Goal: Transaction & Acquisition: Purchase product/service

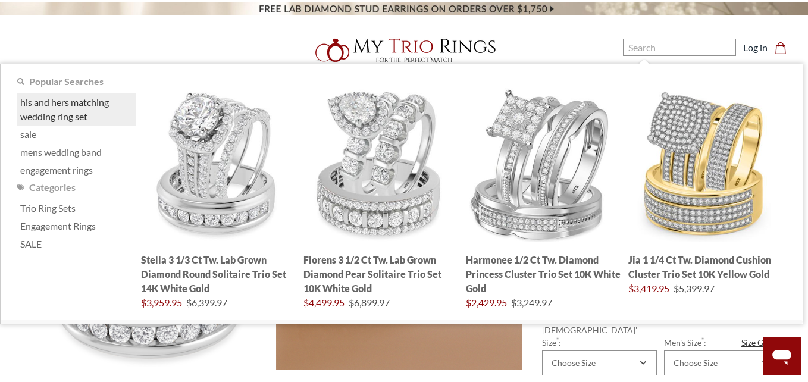
click at [95, 102] on link "his and hers matching wedding ring set" at bounding box center [76, 109] width 113 height 29
type input "his and hers matching wedding ring set"
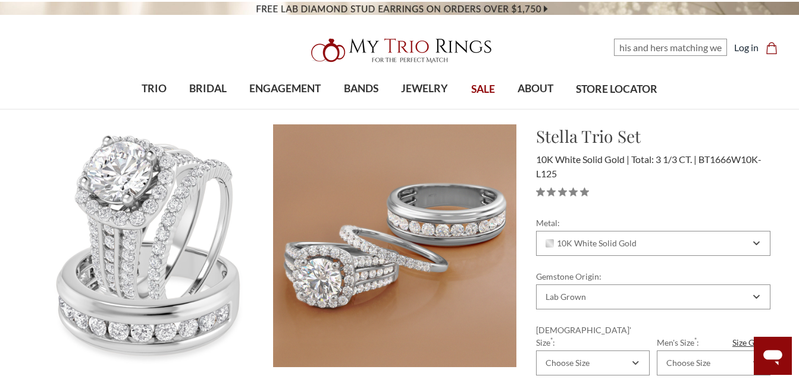
click at [95, 102] on ul "TRIO show submenu for TRIO Browse by Gemstone Natural Diamonds Lab Diamonds Col…" at bounding box center [399, 90] width 609 height 40
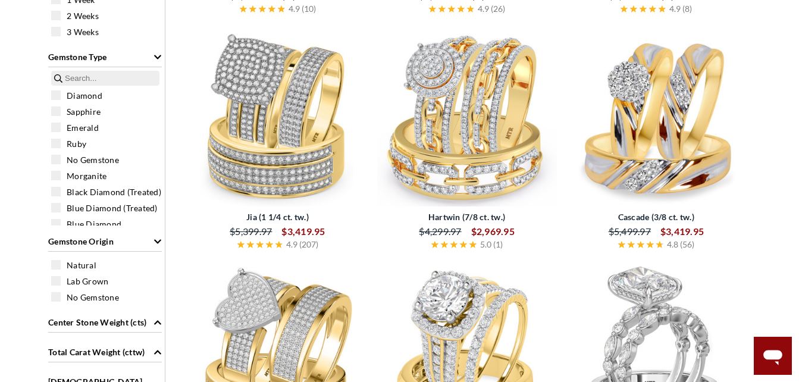
scroll to position [441, 0]
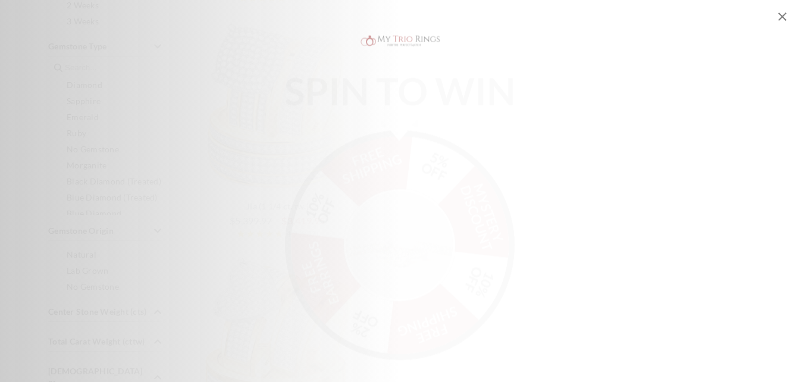
click at [779, 15] on icon "Close popup" at bounding box center [783, 17] width 14 height 14
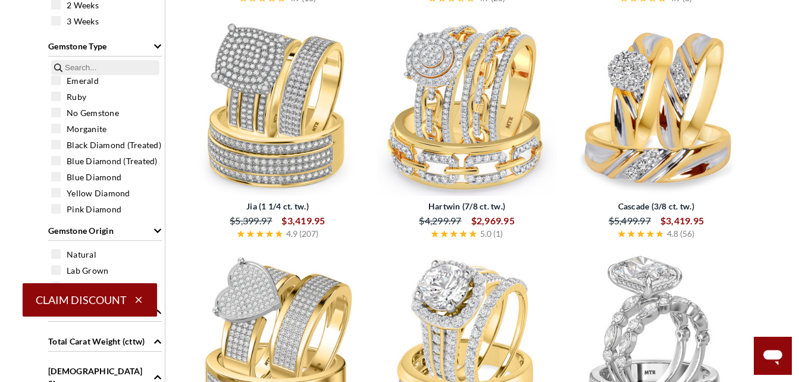
scroll to position [52, 0]
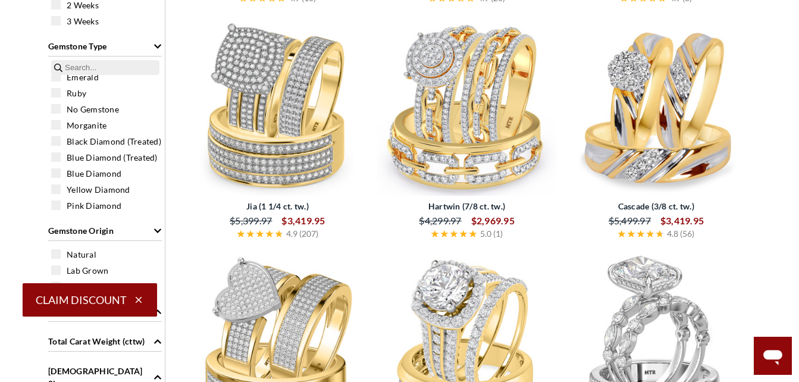
click at [145, 303] on button "Claim Discount" at bounding box center [90, 299] width 135 height 33
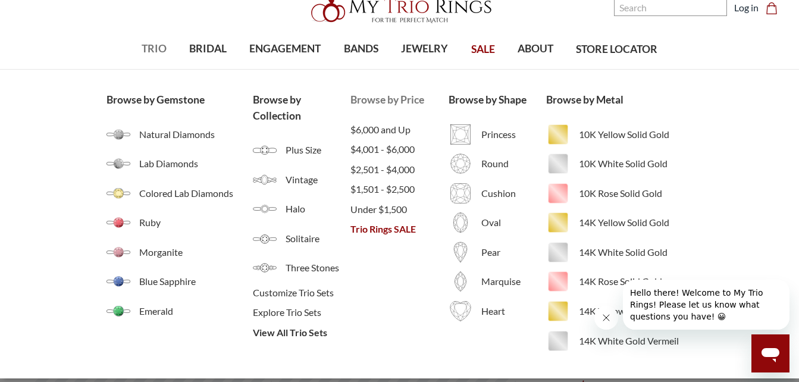
click at [390, 231] on span "Trio Rings SALE" at bounding box center [400, 229] width 98 height 14
click at [387, 204] on span "Under $1,500" at bounding box center [400, 209] width 98 height 14
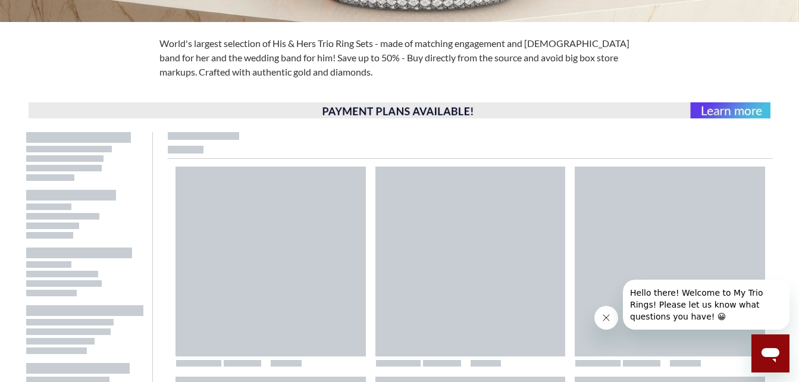
scroll to position [461, 0]
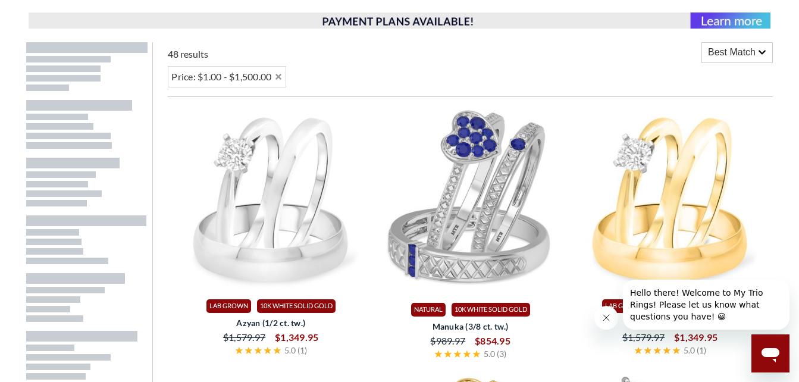
click at [606, 322] on icon "Close message from company" at bounding box center [607, 318] width 10 height 10
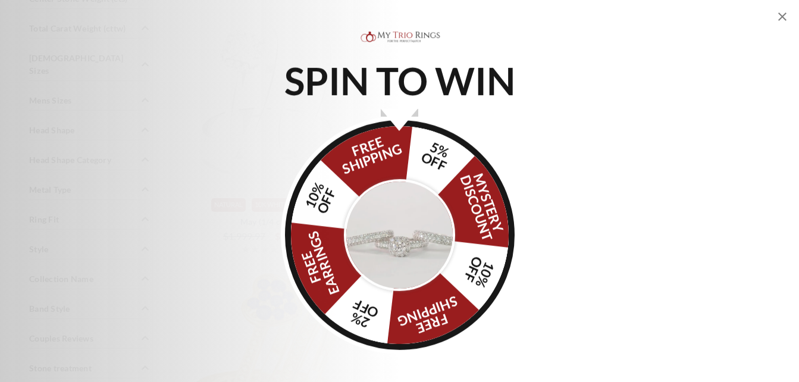
scroll to position [1028, 0]
click at [786, 16] on icon "Close popup" at bounding box center [783, 17] width 14 height 14
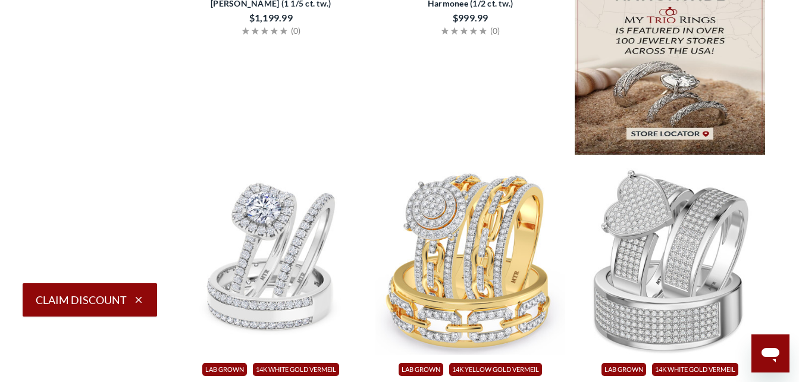
scroll to position [2099, 0]
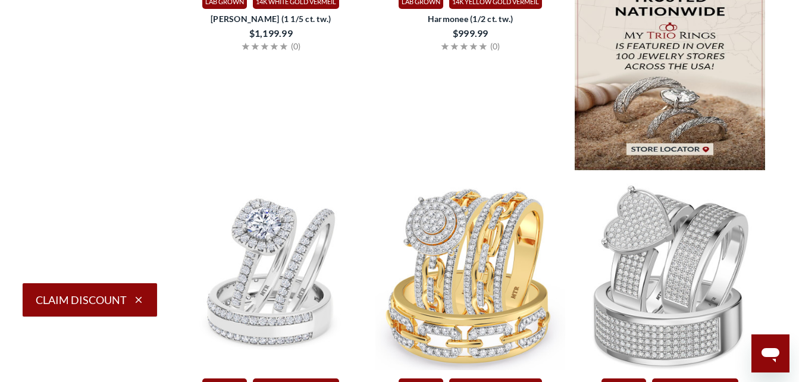
drag, startPoint x: 802, startPoint y: 375, endPoint x: 768, endPoint y: 36, distance: 340.9
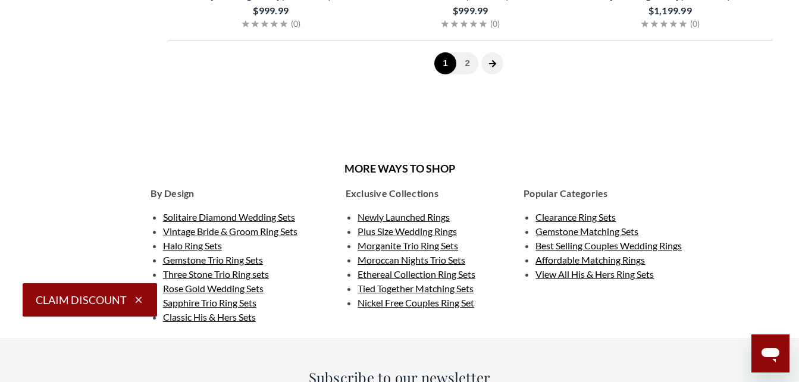
scroll to position [3047, 0]
